Goal: Task Accomplishment & Management: Use online tool/utility

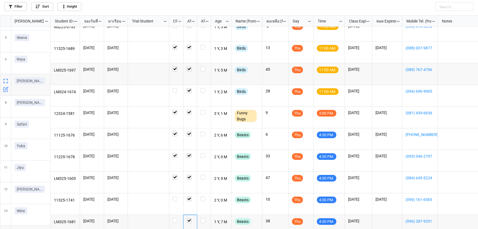
scroll to position [125, 0]
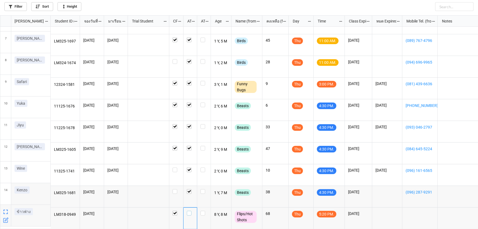
click at [190, 211] on label "grid" at bounding box center [190, 211] width 7 height 0
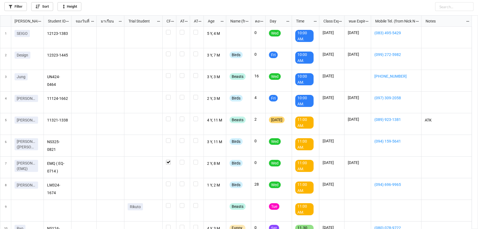
scroll to position [3, 3]
click at [9, 5] on icon at bounding box center [11, 7] width 4 height 4
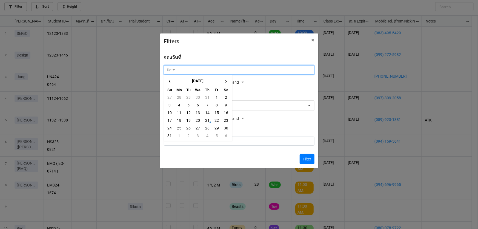
click at [202, 68] on input "text" at bounding box center [239, 69] width 151 height 9
click at [215, 119] on td "22" at bounding box center [216, 120] width 9 height 8
type input "22/8/2025"
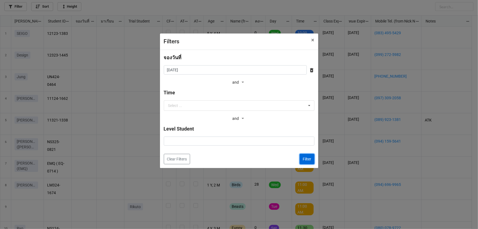
click at [309, 161] on button "Filter" at bounding box center [307, 159] width 15 height 10
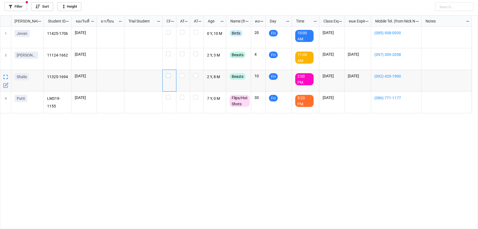
click at [166, 78] on div "grid" at bounding box center [169, 75] width 7 height 5
drag, startPoint x: 30, startPoint y: 59, endPoint x: 14, endPoint y: 53, distance: 17.0
click at [14, 53] on div "Rei N." at bounding box center [27, 59] width 33 height 22
copy p "Rei N."
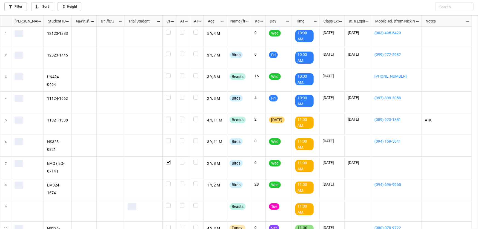
scroll to position [210, 475]
click at [21, 10] on link "Filter" at bounding box center [15, 6] width 22 height 9
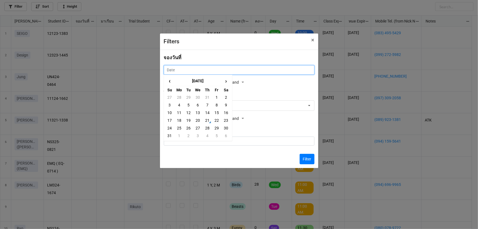
click at [177, 66] on input "text" at bounding box center [239, 69] width 151 height 9
click at [228, 119] on td "23" at bounding box center [225, 120] width 9 height 8
type input "[DATE]"
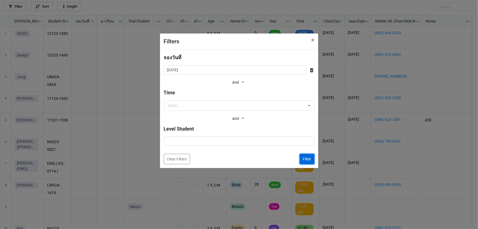
click at [302, 156] on button "Filter" at bounding box center [307, 159] width 15 height 10
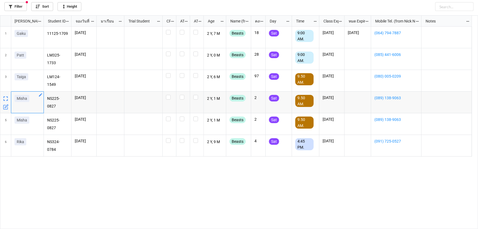
click at [41, 95] on icon "grid" at bounding box center [40, 94] width 3 height 3
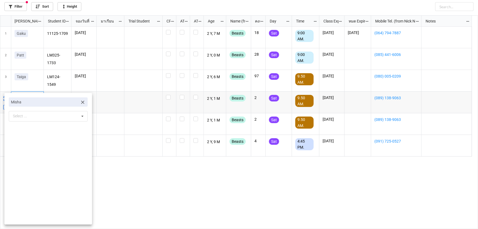
drag, startPoint x: 88, startPoint y: 101, endPoint x: 81, endPoint y: 104, distance: 7.4
click at [85, 102] on div "Misha Select ... No results found." at bounding box center [48, 158] width 88 height 131
click at [78, 105] on link "Misha" at bounding box center [48, 101] width 79 height 9
click at [80, 102] on icon at bounding box center [82, 101] width 5 height 5
click at [68, 101] on div "Select ... No results found." at bounding box center [48, 102] width 79 height 10
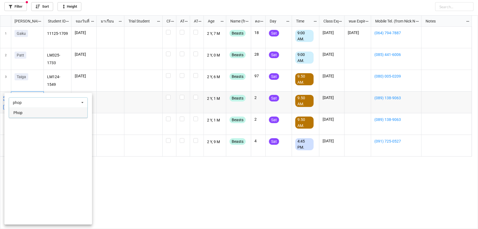
type input "phop"
click at [57, 112] on div "Phop" at bounding box center [48, 112] width 78 height 10
click at [319, 96] on div at bounding box center [239, 114] width 478 height 229
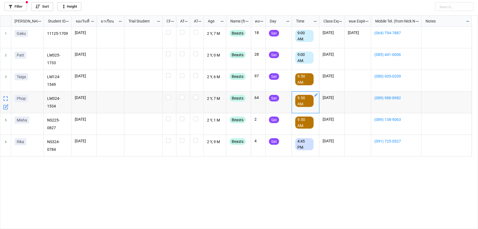
click at [315, 95] on icon "grid" at bounding box center [316, 95] width 4 height 4
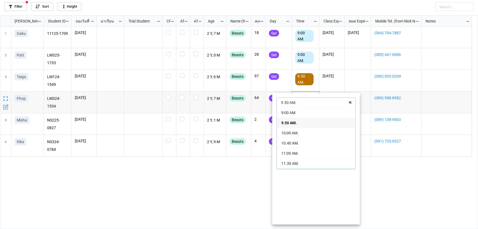
click at [314, 113] on div "9:00 AM." at bounding box center [316, 112] width 78 height 10
